Goal: Task Accomplishment & Management: Use online tool/utility

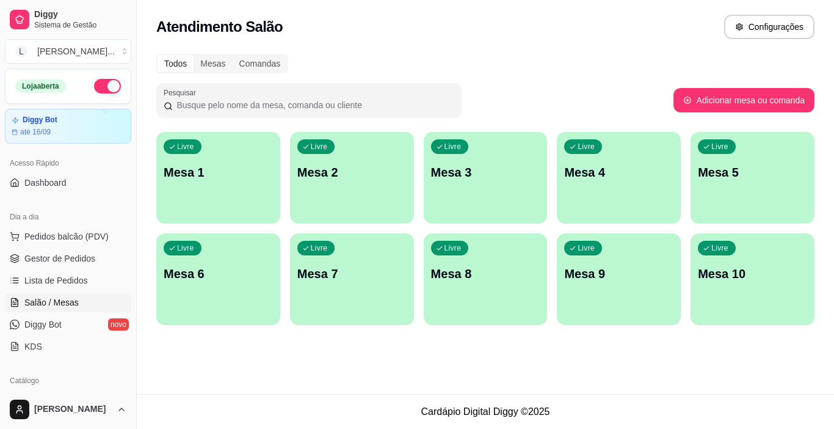
click at [227, 194] on div "Livre Mesa 1" at bounding box center [218, 170] width 124 height 77
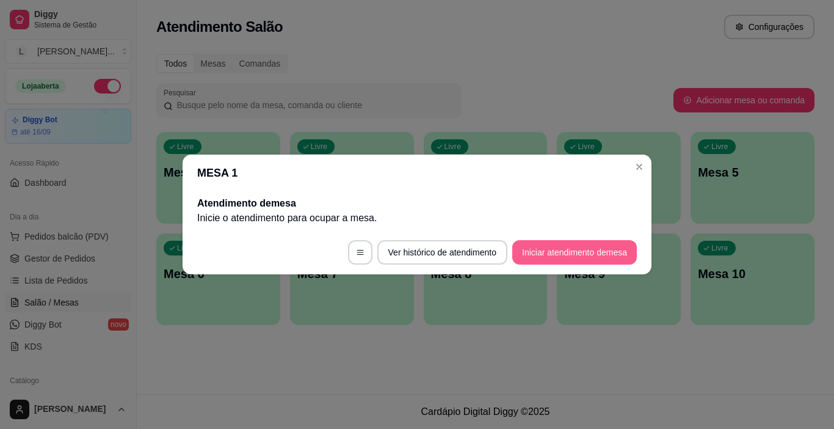
click at [594, 253] on button "Iniciar atendimento de mesa" at bounding box center [574, 252] width 125 height 24
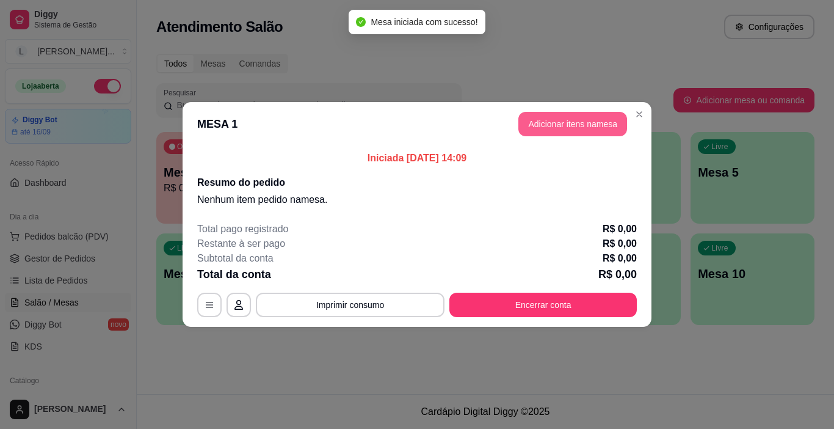
click at [577, 129] on button "Adicionar itens na mesa" at bounding box center [573, 124] width 109 height 24
click at [274, 85] on input "Pesquisa" at bounding box center [284, 85] width 501 height 12
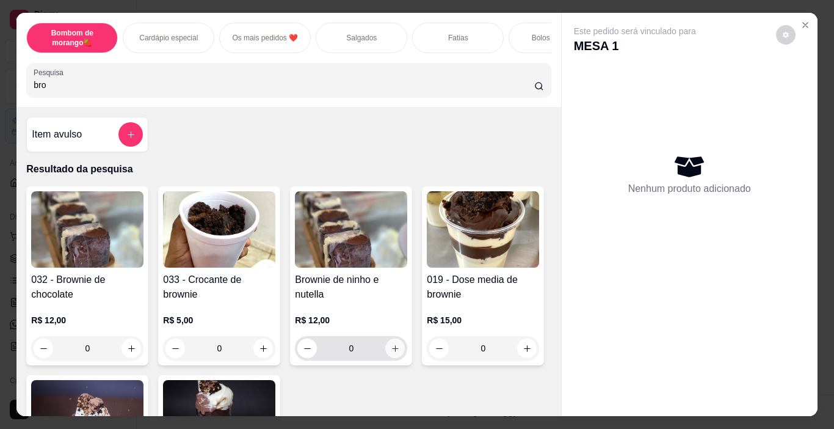
type input "bro"
click at [393, 352] on icon "increase-product-quantity" at bounding box center [395, 348] width 9 height 9
type input "1"
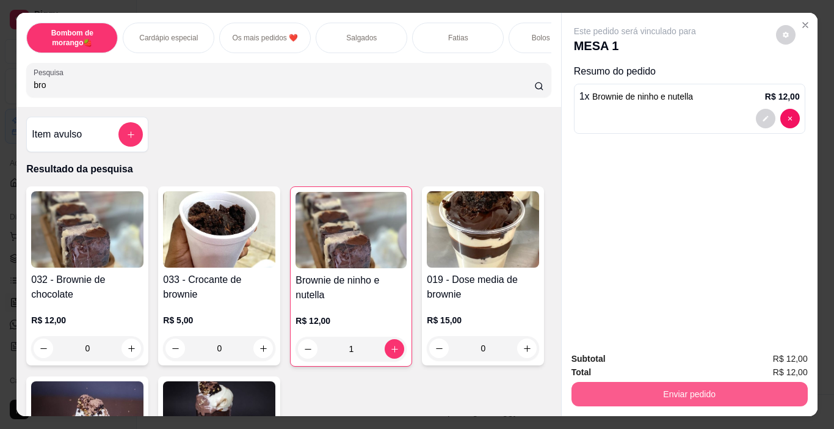
click at [688, 389] on button "Enviar pedido" at bounding box center [690, 394] width 236 height 24
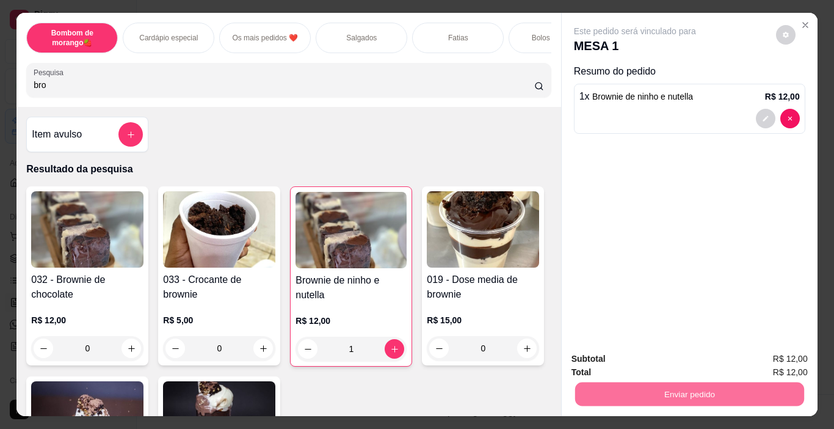
click at [661, 352] on button "Não registrar e enviar pedido" at bounding box center [649, 359] width 127 height 23
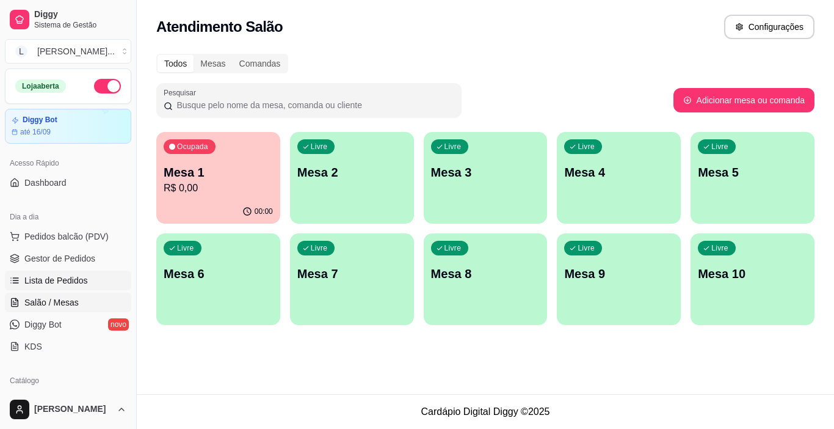
click at [37, 274] on span "Lista de Pedidos" at bounding box center [56, 280] width 64 height 12
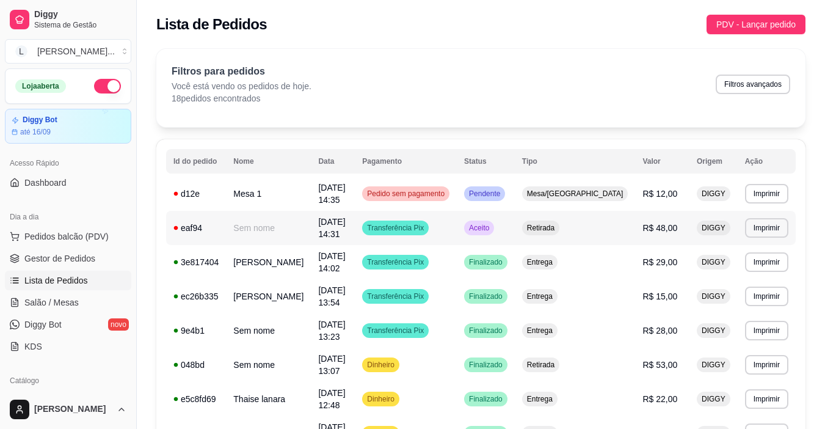
click at [515, 236] on td "Aceito" at bounding box center [486, 228] width 58 height 34
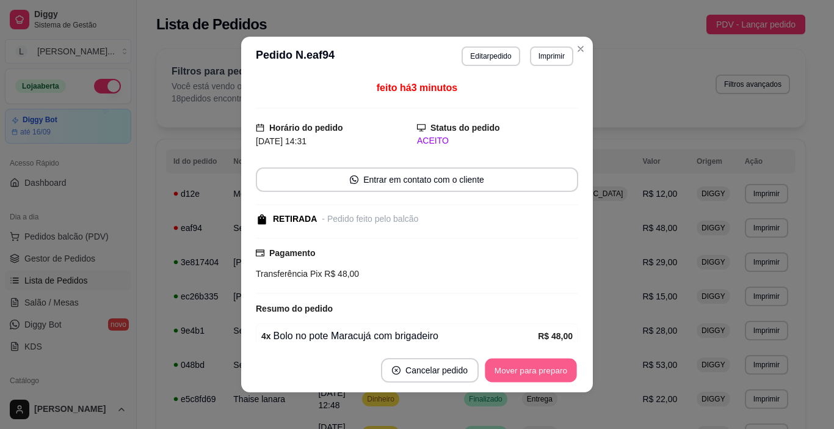
click at [529, 370] on button "Mover para preparo" at bounding box center [531, 371] width 92 height 24
click at [531, 368] on button "Mover para retirada disponível" at bounding box center [510, 370] width 135 height 24
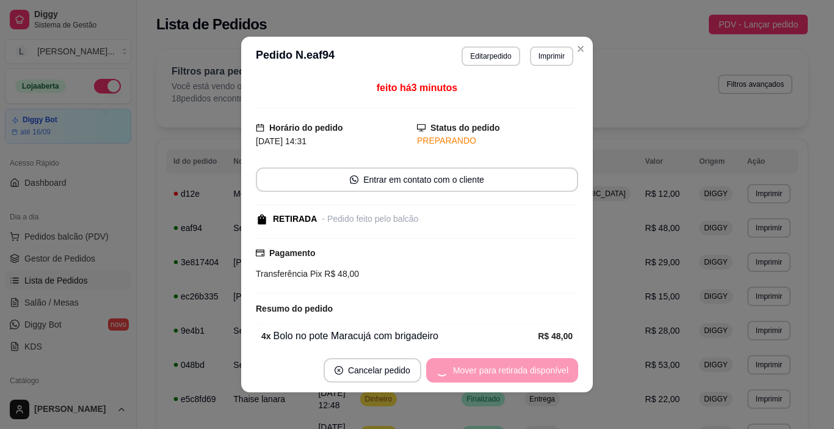
click at [531, 368] on div "Mover para retirada disponível" at bounding box center [502, 370] width 152 height 24
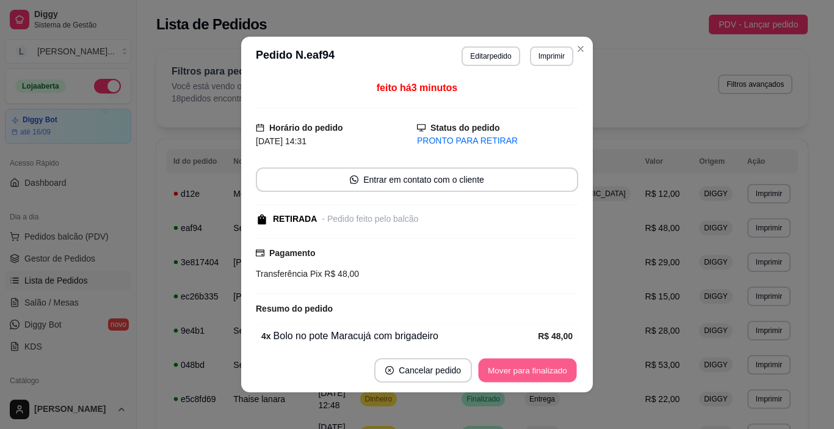
click at [531, 368] on button "Mover para finalizado" at bounding box center [528, 371] width 98 height 24
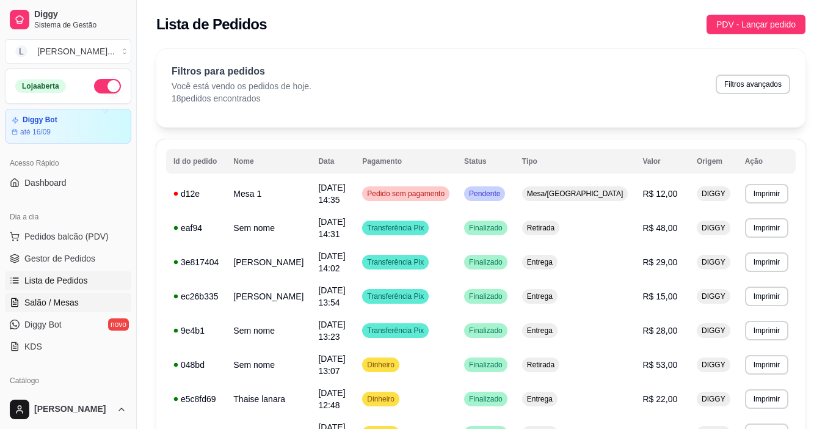
click at [55, 306] on span "Salão / Mesas" at bounding box center [51, 302] width 54 height 12
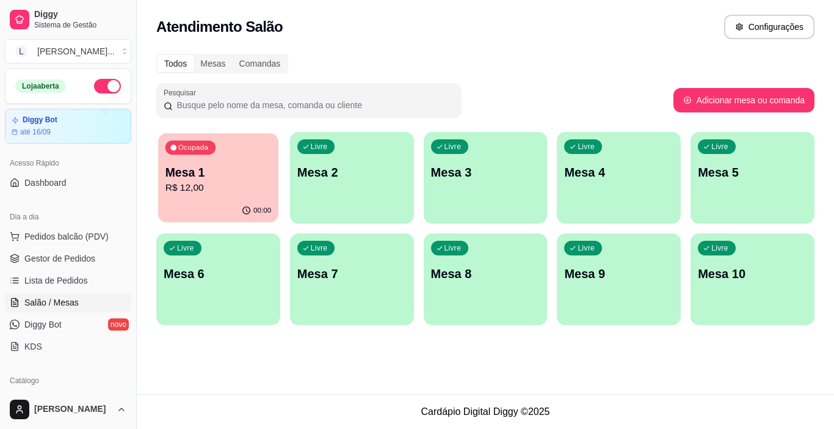
click at [220, 177] on p "Mesa 1" at bounding box center [219, 172] width 106 height 16
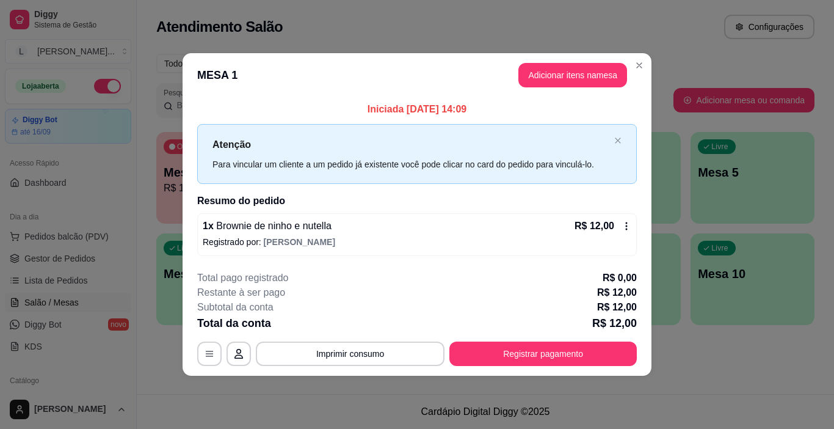
click at [548, 62] on header "MESA 1 Adicionar itens na mesa" at bounding box center [417, 75] width 469 height 44
click at [548, 69] on button "Adicionar itens na mesa" at bounding box center [572, 76] width 105 height 24
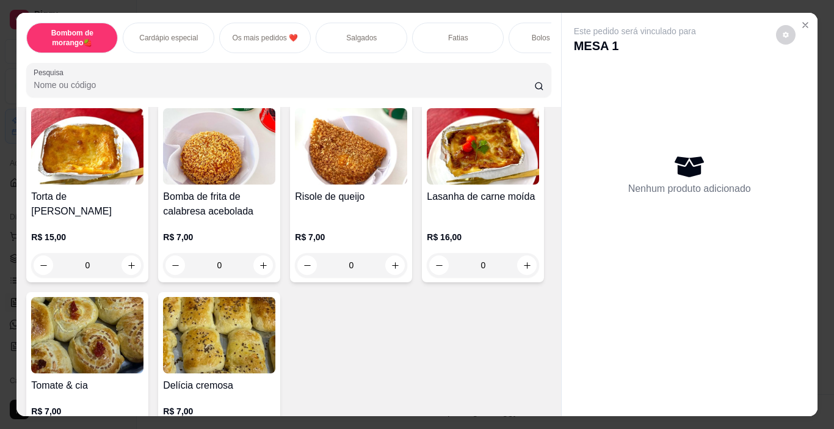
scroll to position [1121, 0]
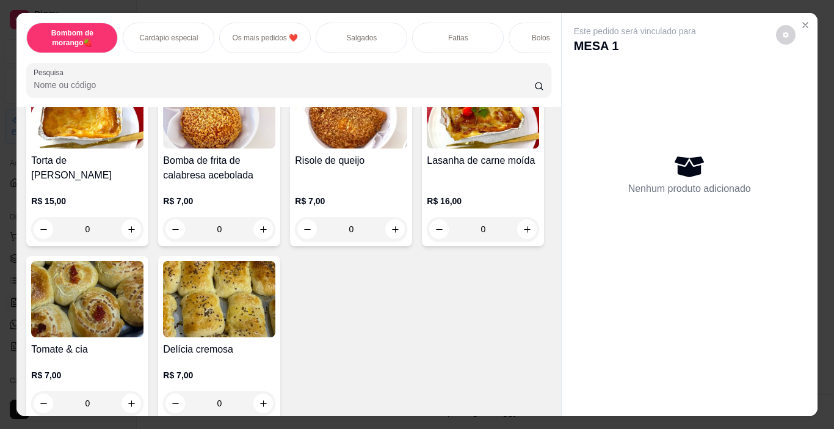
click at [268, 45] on icon "increase-product-quantity" at bounding box center [263, 40] width 9 height 9
type input "1"
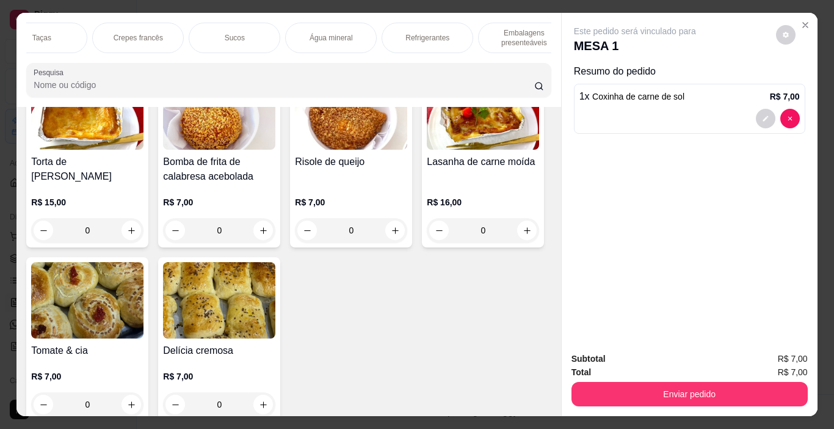
scroll to position [0, 1690]
click at [407, 39] on div "Refrigerantes" at bounding box center [409, 38] width 92 height 31
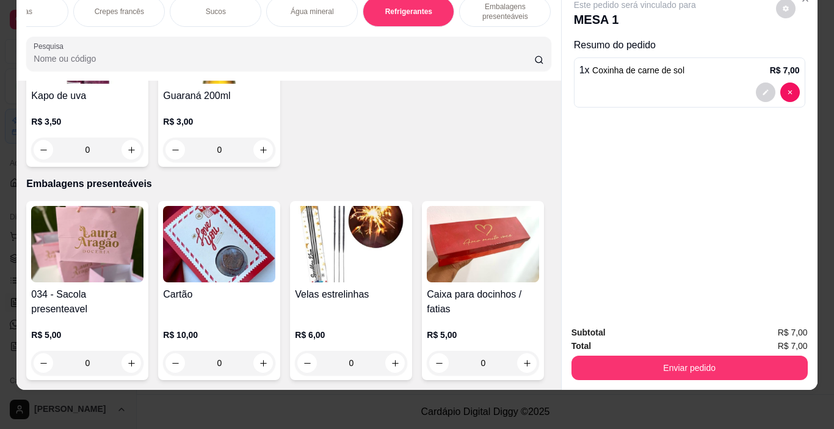
scroll to position [7137, 0]
type input "1"
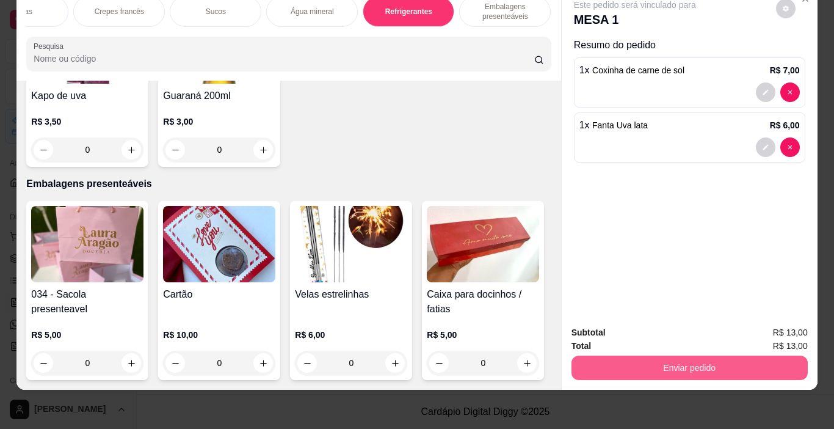
click at [727, 355] on button "Enviar pedido" at bounding box center [690, 367] width 236 height 24
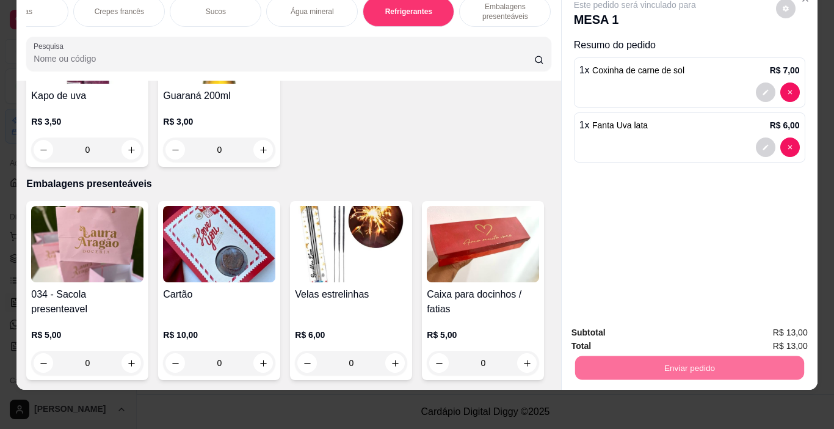
click at [644, 321] on button "Não registrar e enviar pedido" at bounding box center [649, 328] width 123 height 23
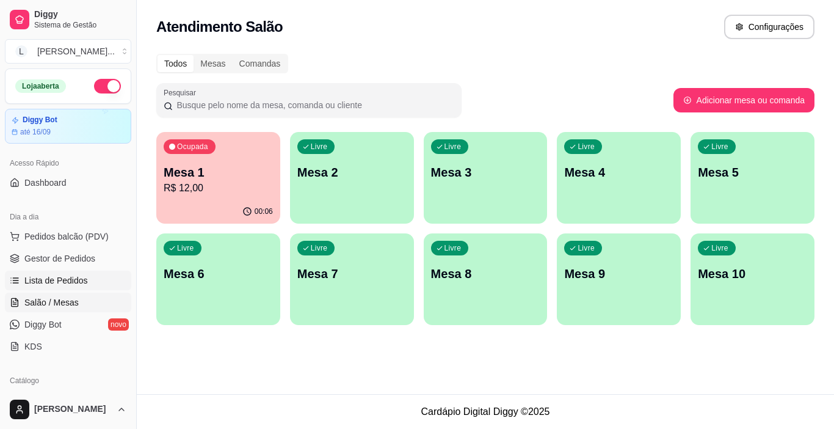
click at [54, 284] on span "Lista de Pedidos" at bounding box center [56, 280] width 64 height 12
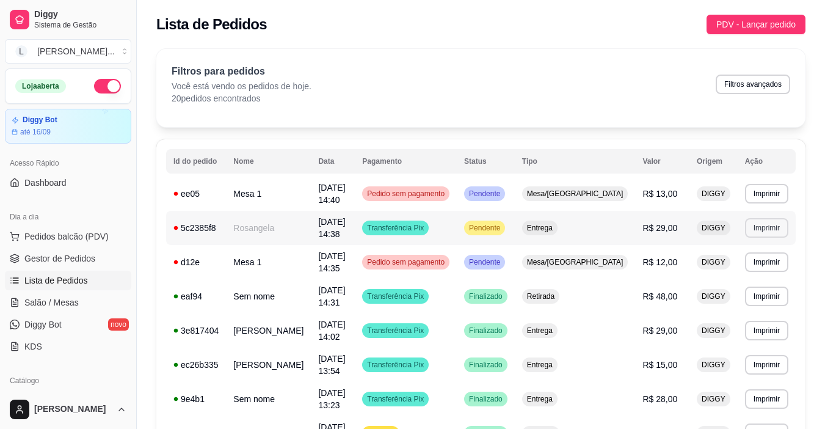
click at [772, 234] on button "Imprimir" at bounding box center [766, 228] width 43 height 20
click at [755, 271] on button "IMPRESSORA" at bounding box center [746, 270] width 86 height 19
click at [63, 304] on span "Salão / Mesas" at bounding box center [51, 302] width 54 height 12
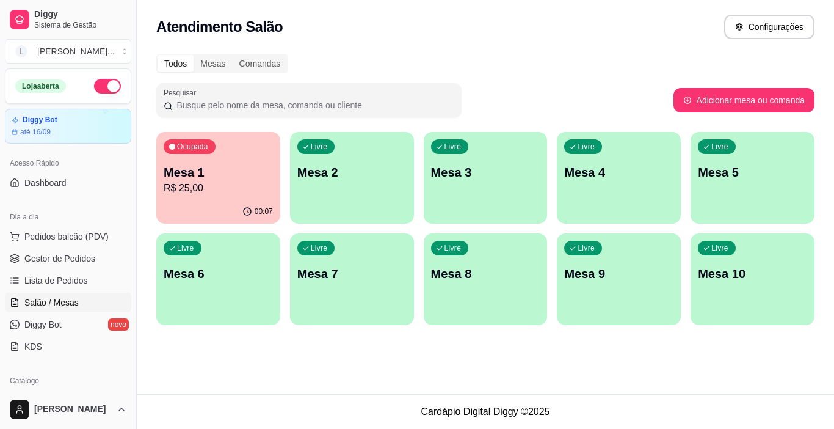
click at [187, 183] on p "R$ 25,00" at bounding box center [218, 188] width 109 height 15
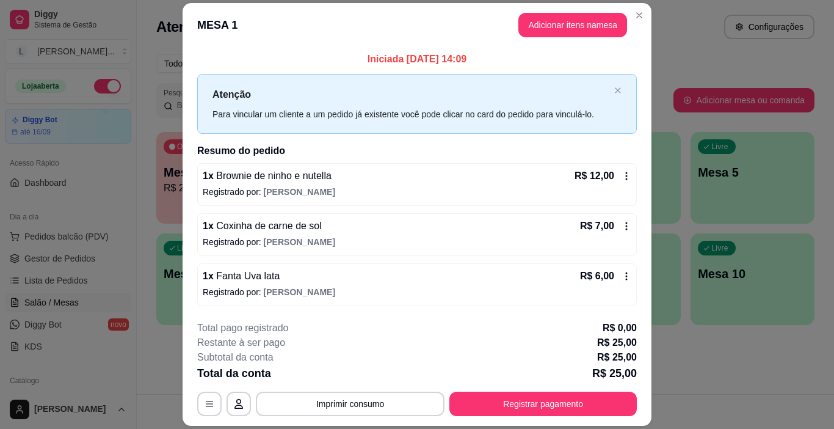
drag, startPoint x: 292, startPoint y: 428, endPoint x: 598, endPoint y: 120, distance: 434.5
click at [598, 119] on div "Para vincular um cliente a um pedido já existente você pode clicar no card do p…" at bounding box center [411, 113] width 397 height 13
click at [598, 120] on div "Para vincular um cliente a um pedido já existente você pode clicar no card do p…" at bounding box center [411, 113] width 397 height 13
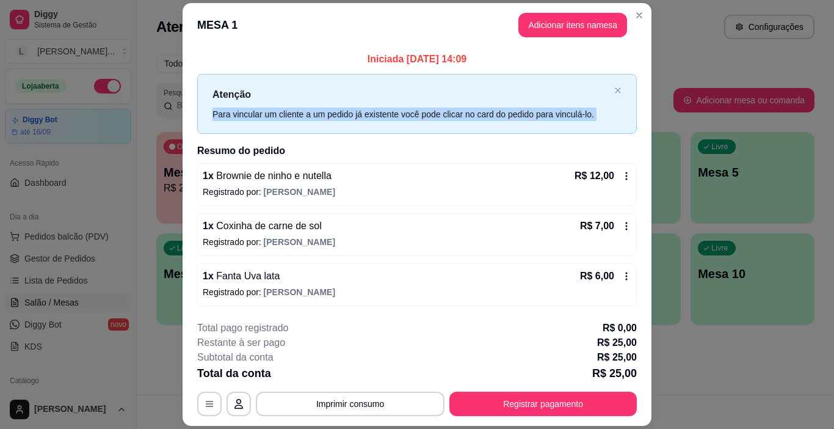
drag, startPoint x: 598, startPoint y: 120, endPoint x: 713, endPoint y: 268, distance: 187.2
